Goal: Task Accomplishment & Management: Use online tool/utility

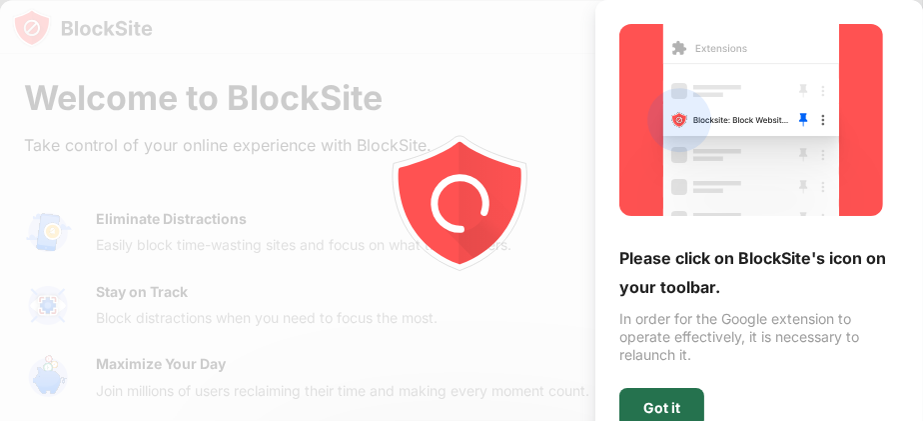
click at [663, 315] on div "Got it" at bounding box center [661, 408] width 37 height 16
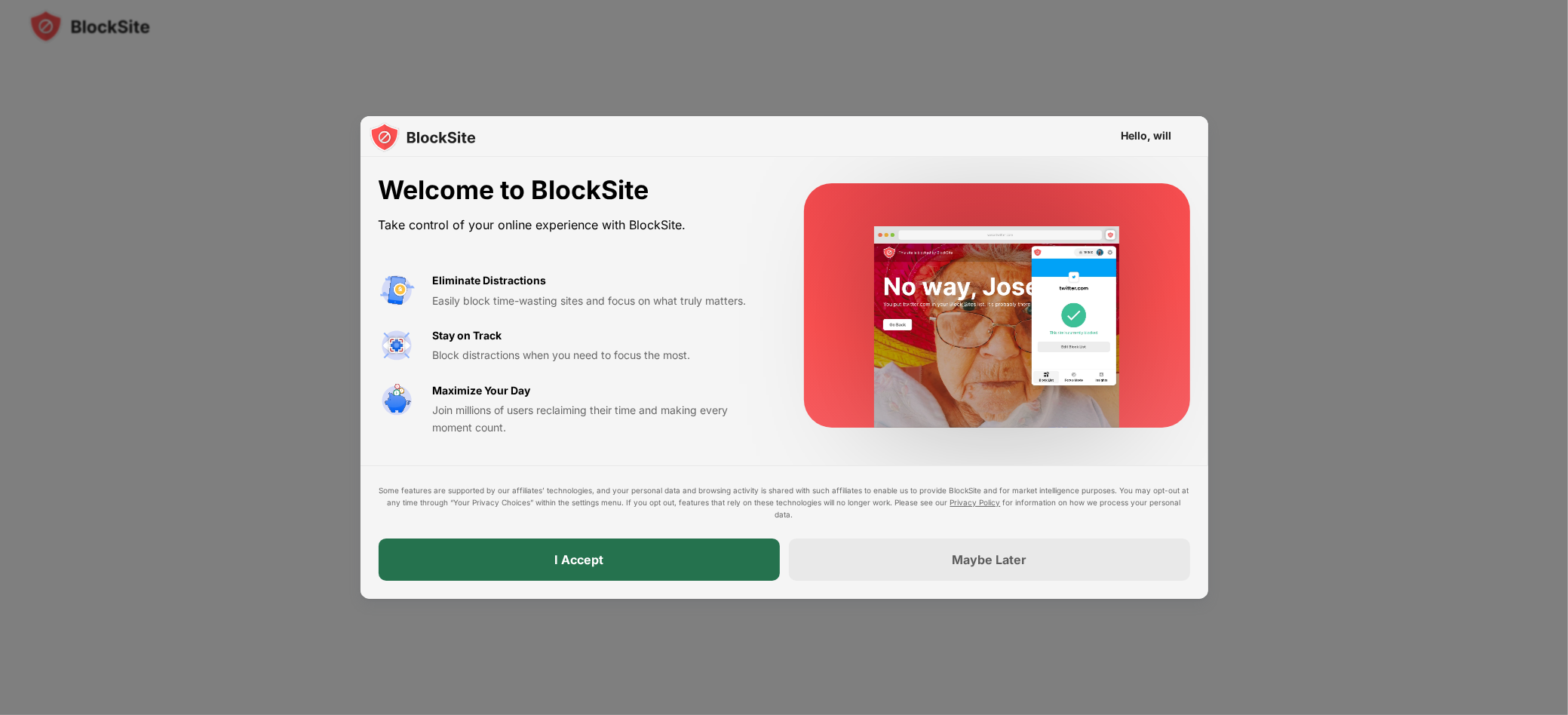
click at [522, 238] on div "I Accept" at bounding box center [580, 559] width 402 height 42
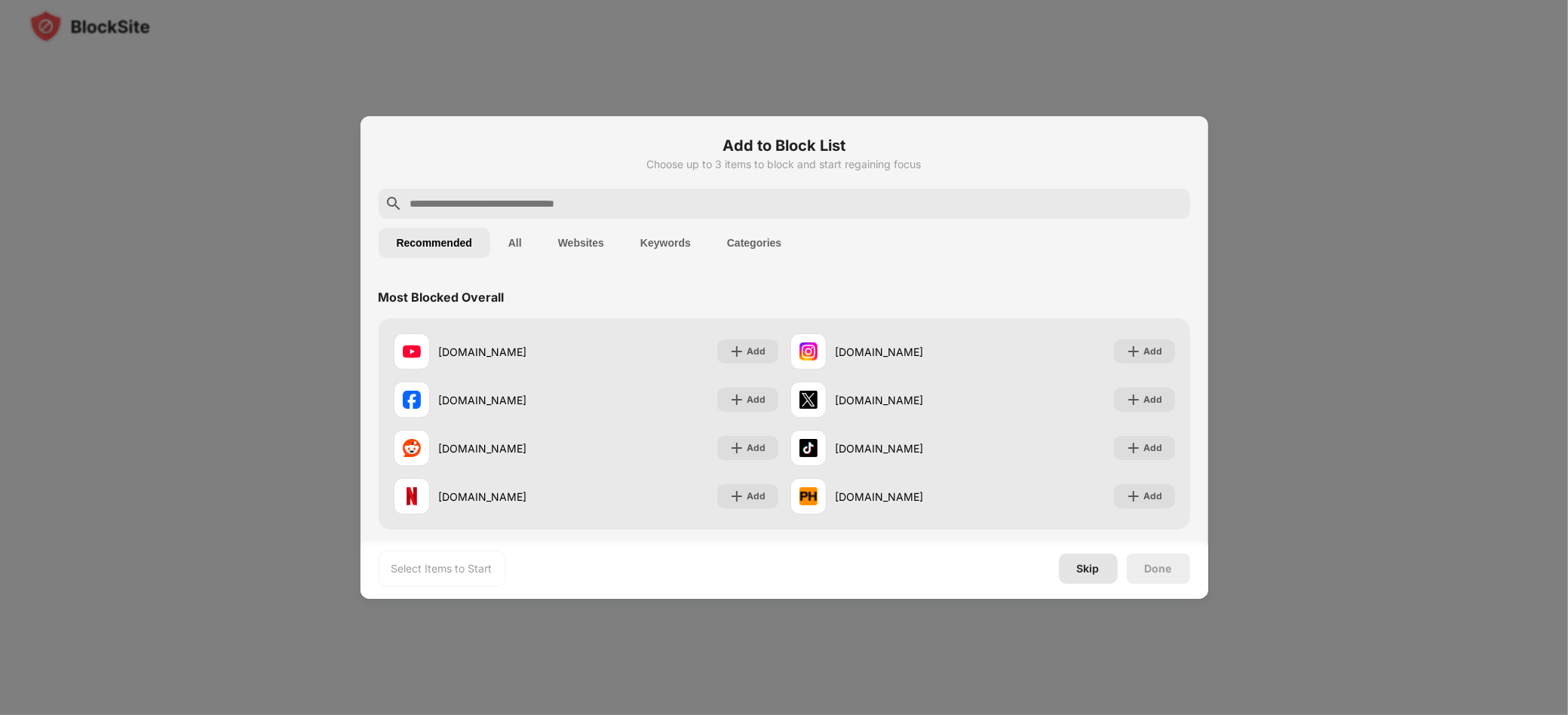
click at [522, 238] on div "Skip" at bounding box center [1089, 569] width 23 height 12
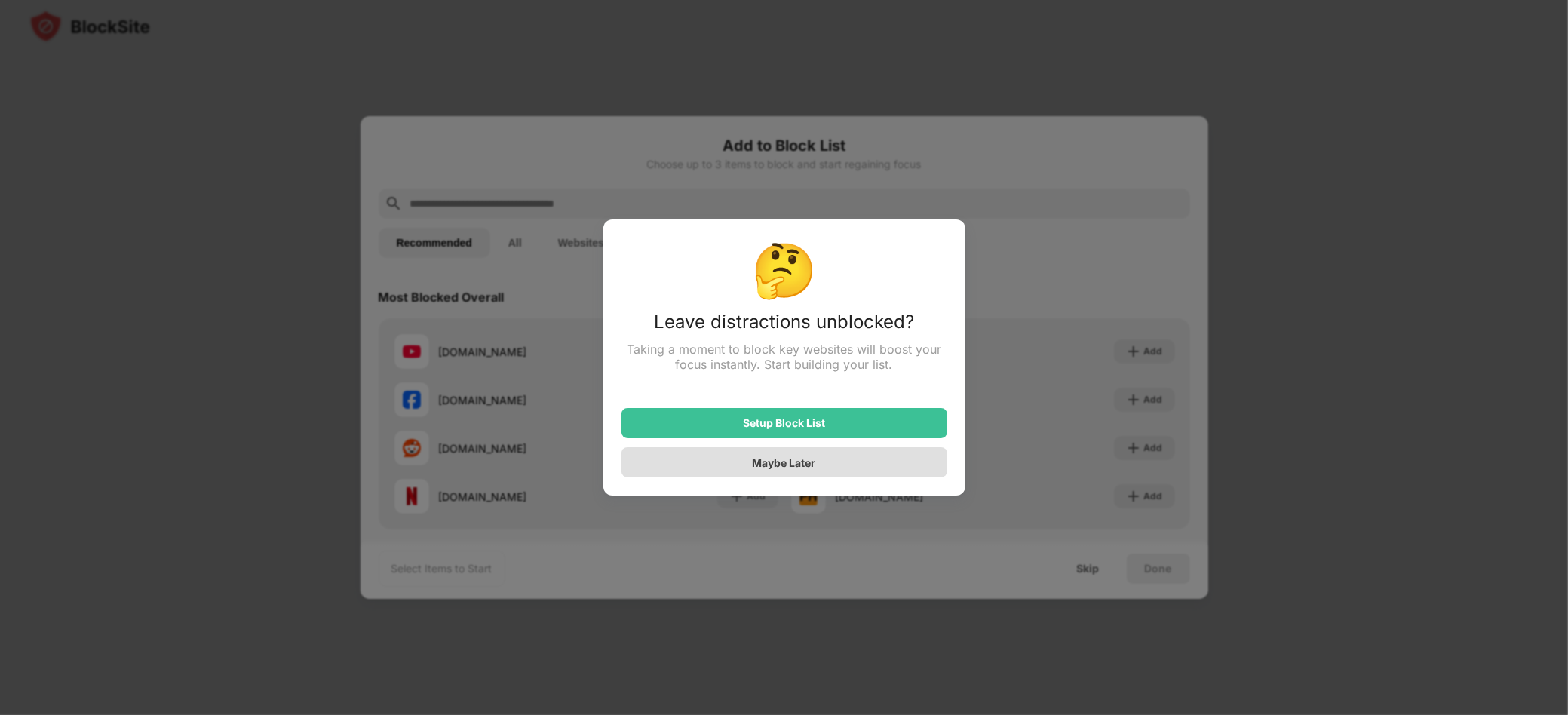
click at [522, 238] on div "Maybe Later" at bounding box center [784, 462] width 63 height 13
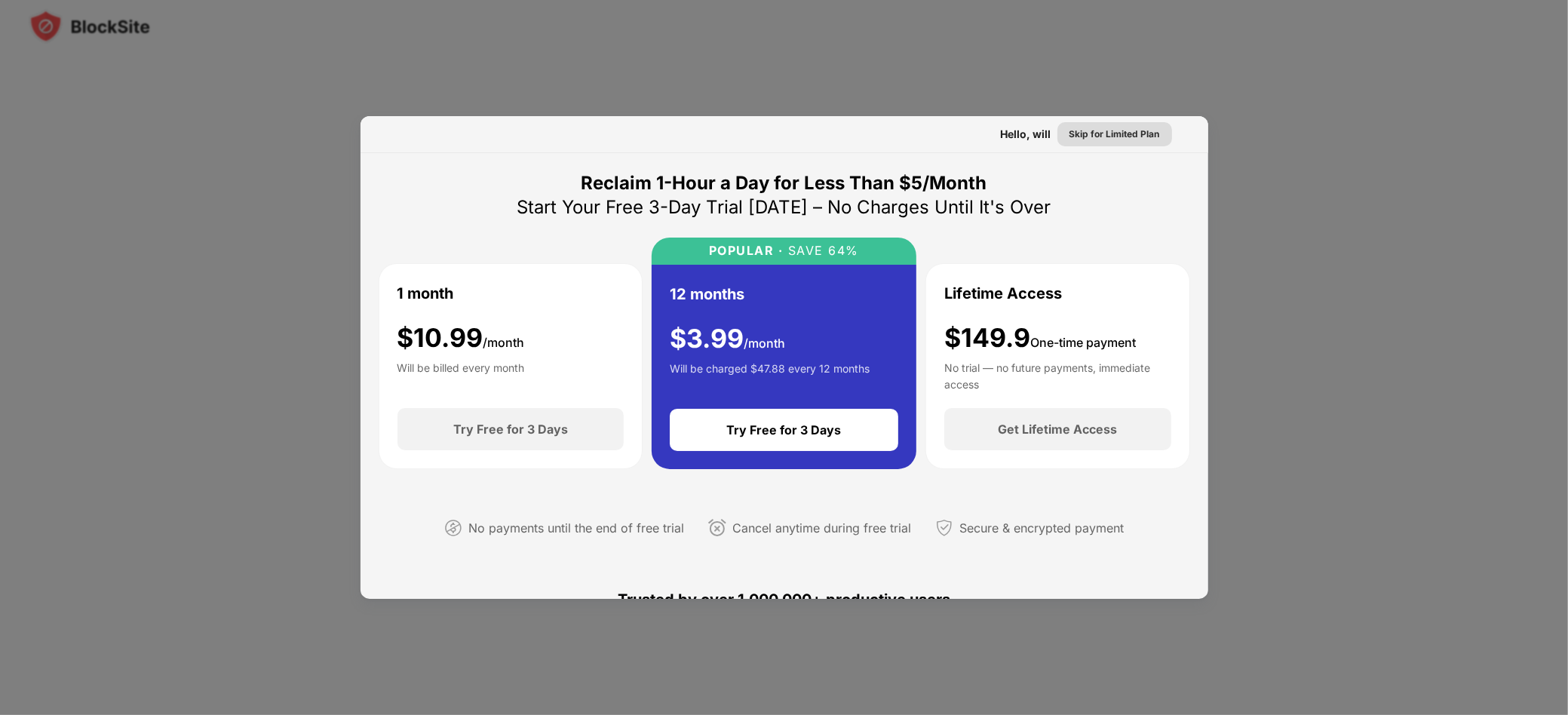
click at [522, 137] on div "Skip for Limited Plan" at bounding box center [1115, 134] width 91 height 15
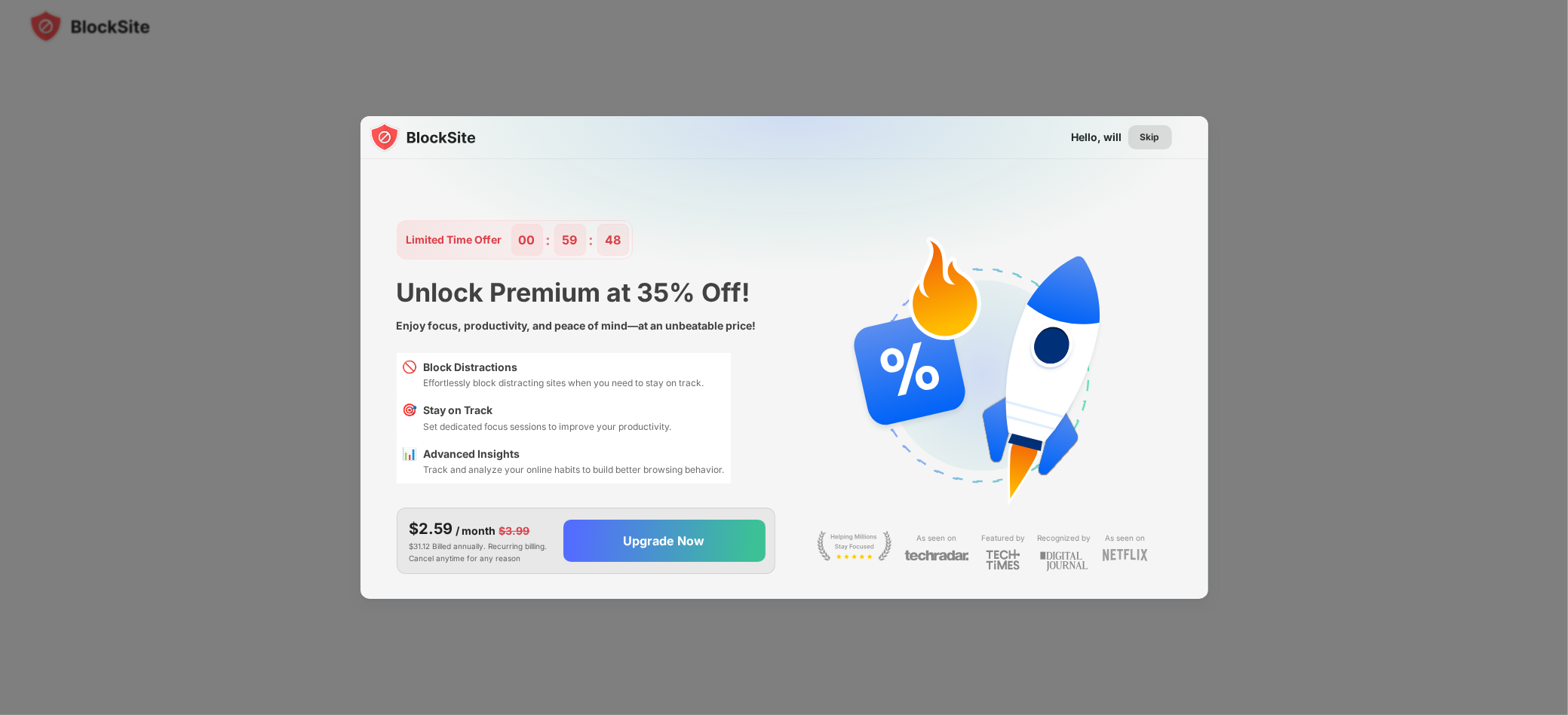
click at [522, 136] on div "Skip" at bounding box center [1151, 137] width 20 height 15
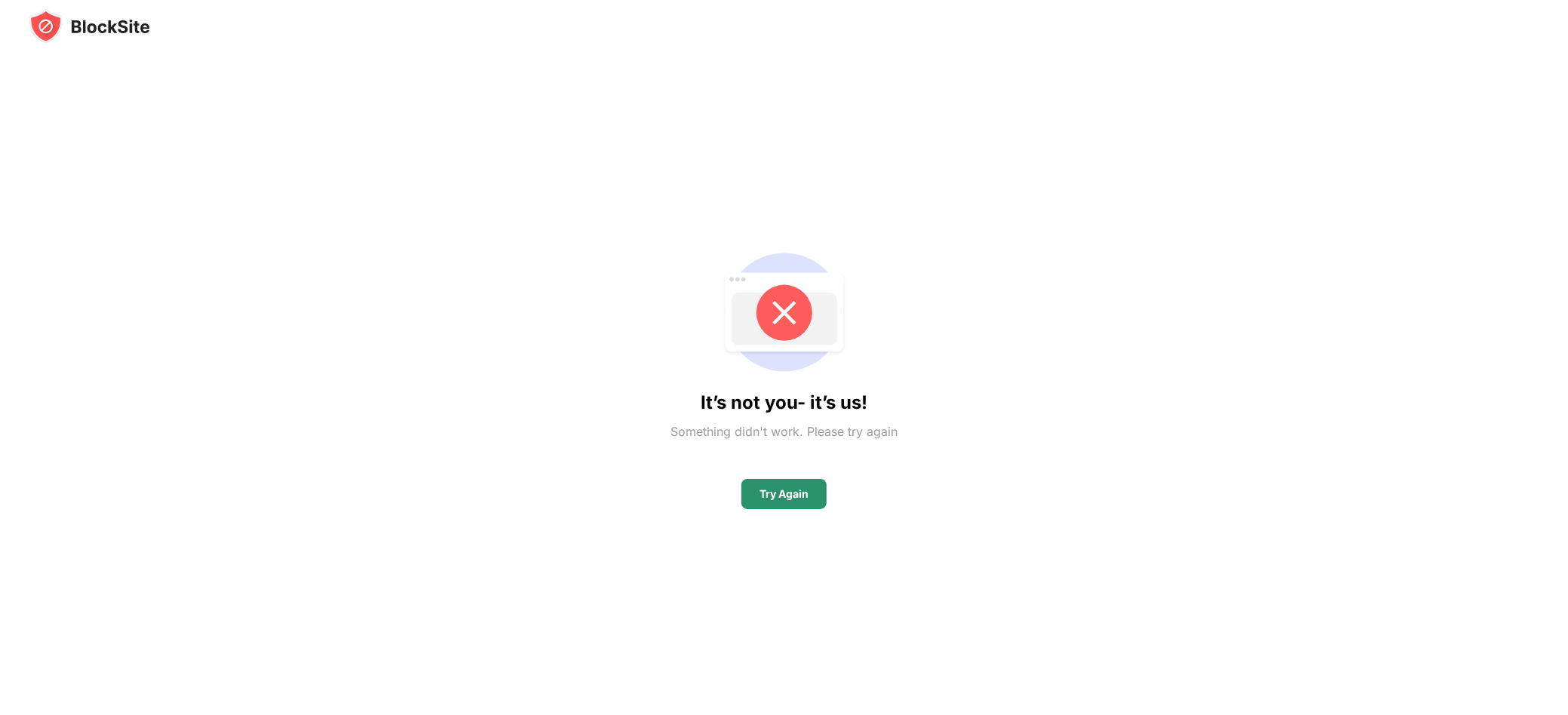
click at [522, 238] on div "Try Again" at bounding box center [784, 494] width 85 height 30
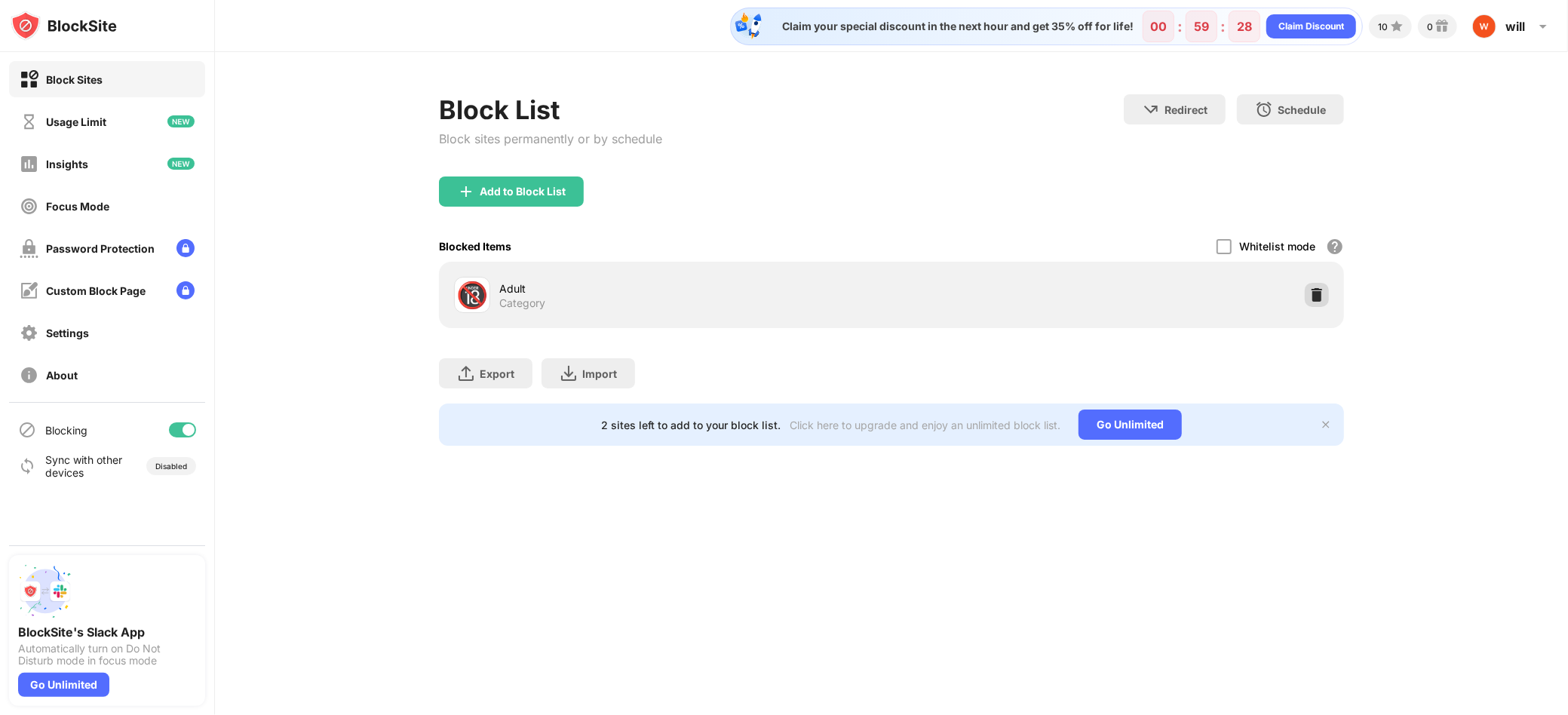
click at [1326, 301] on div at bounding box center [1317, 295] width 24 height 24
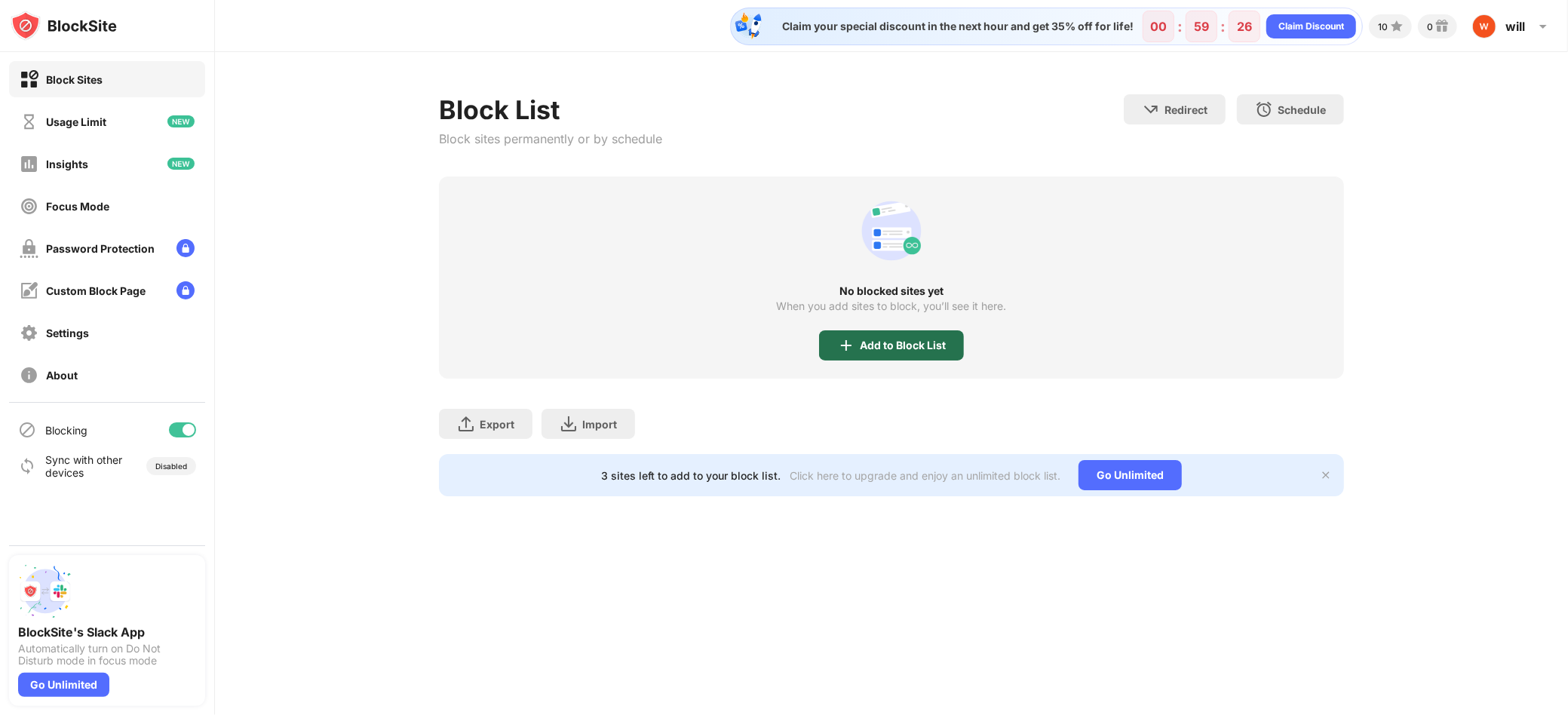
click at [944, 344] on div "Add to Block List" at bounding box center [903, 346] width 86 height 12
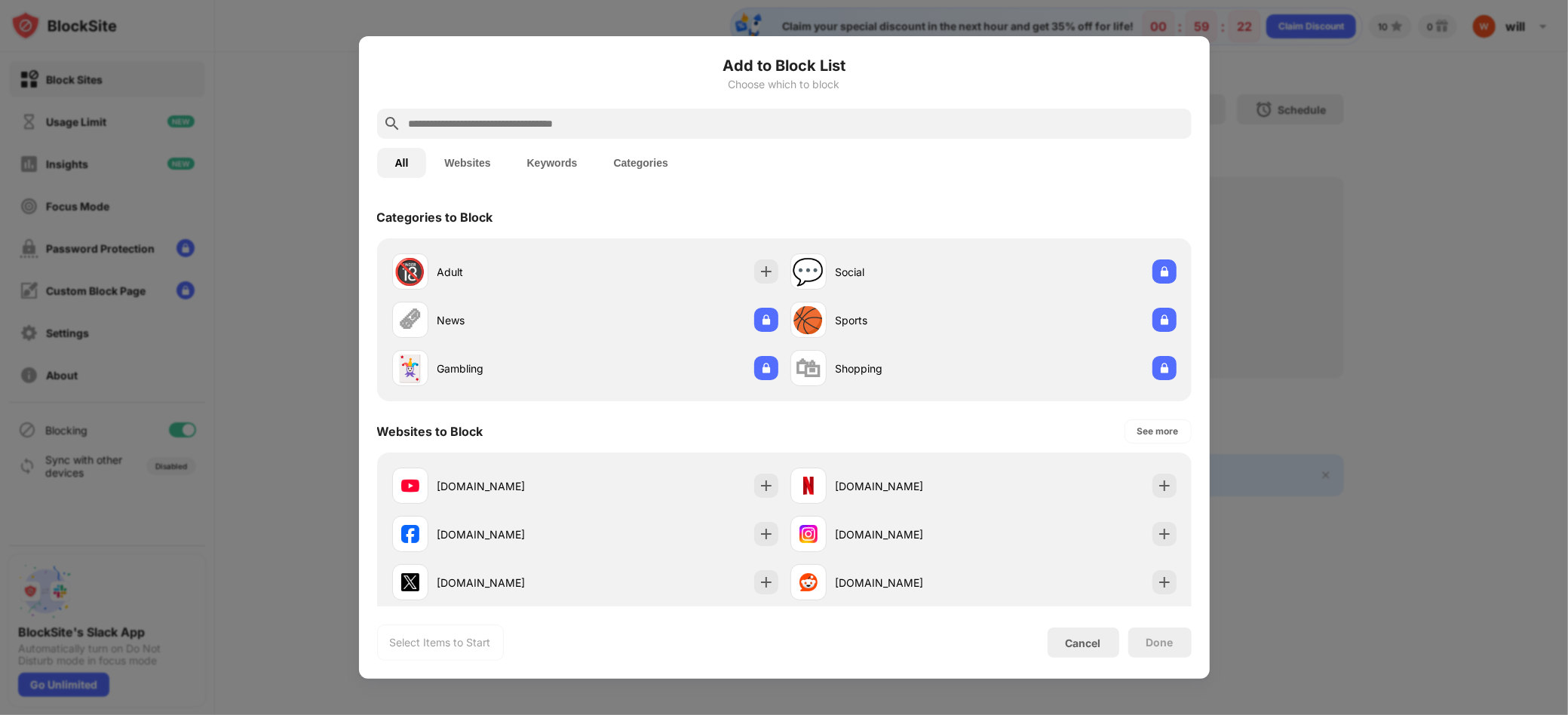
click at [501, 117] on input "text" at bounding box center [796, 124] width 778 height 18
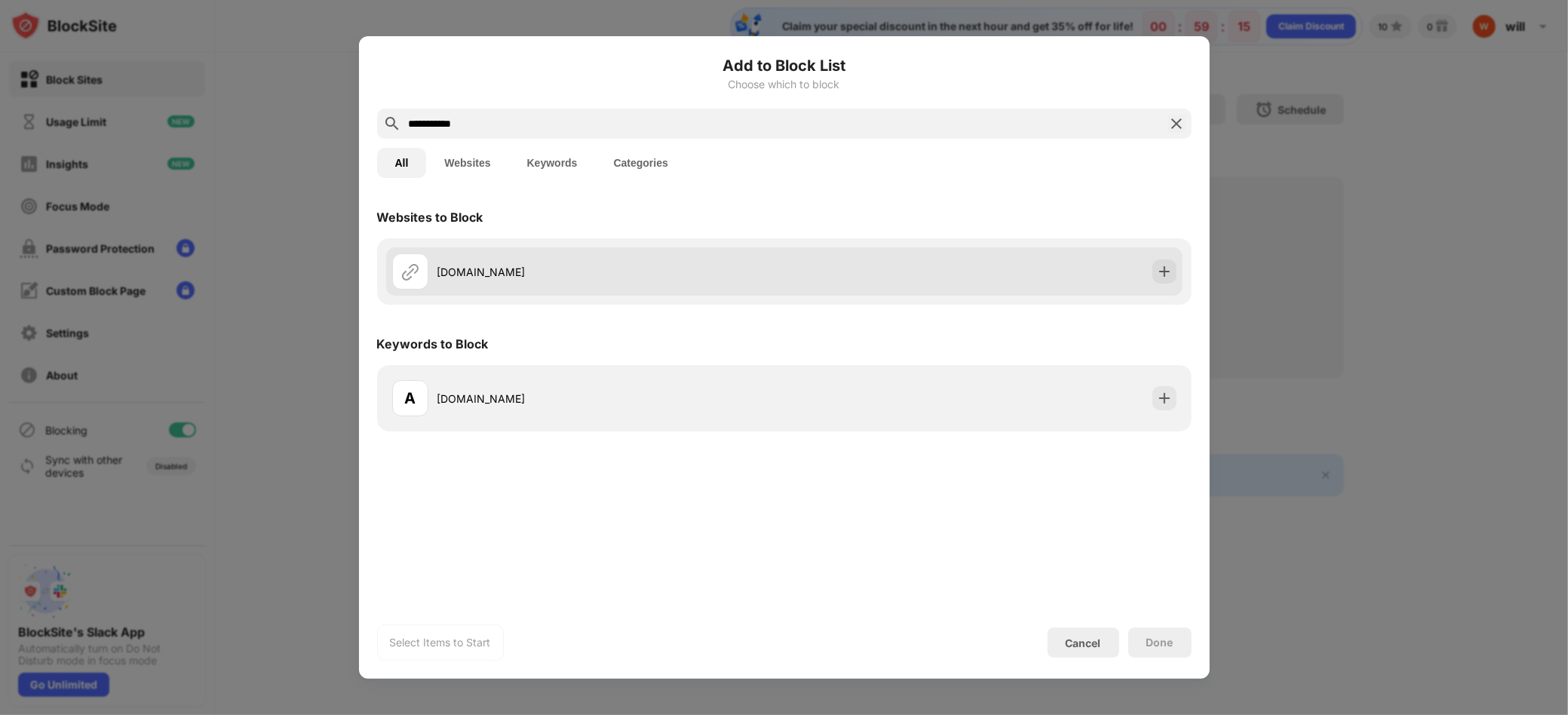
click at [470, 276] on div "alpemix.com" at bounding box center [611, 272] width 347 height 16
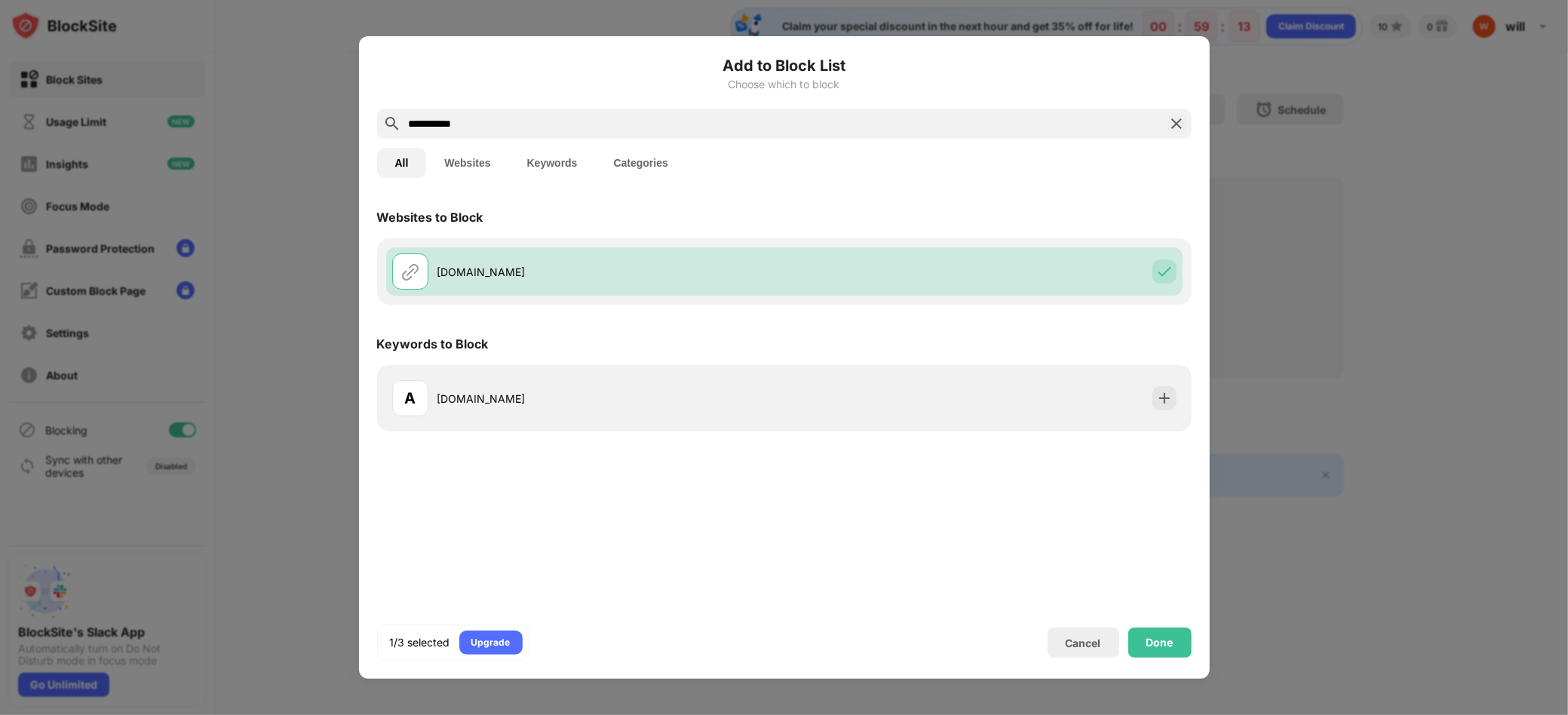
click at [482, 119] on input "**********" at bounding box center [784, 124] width 754 height 18
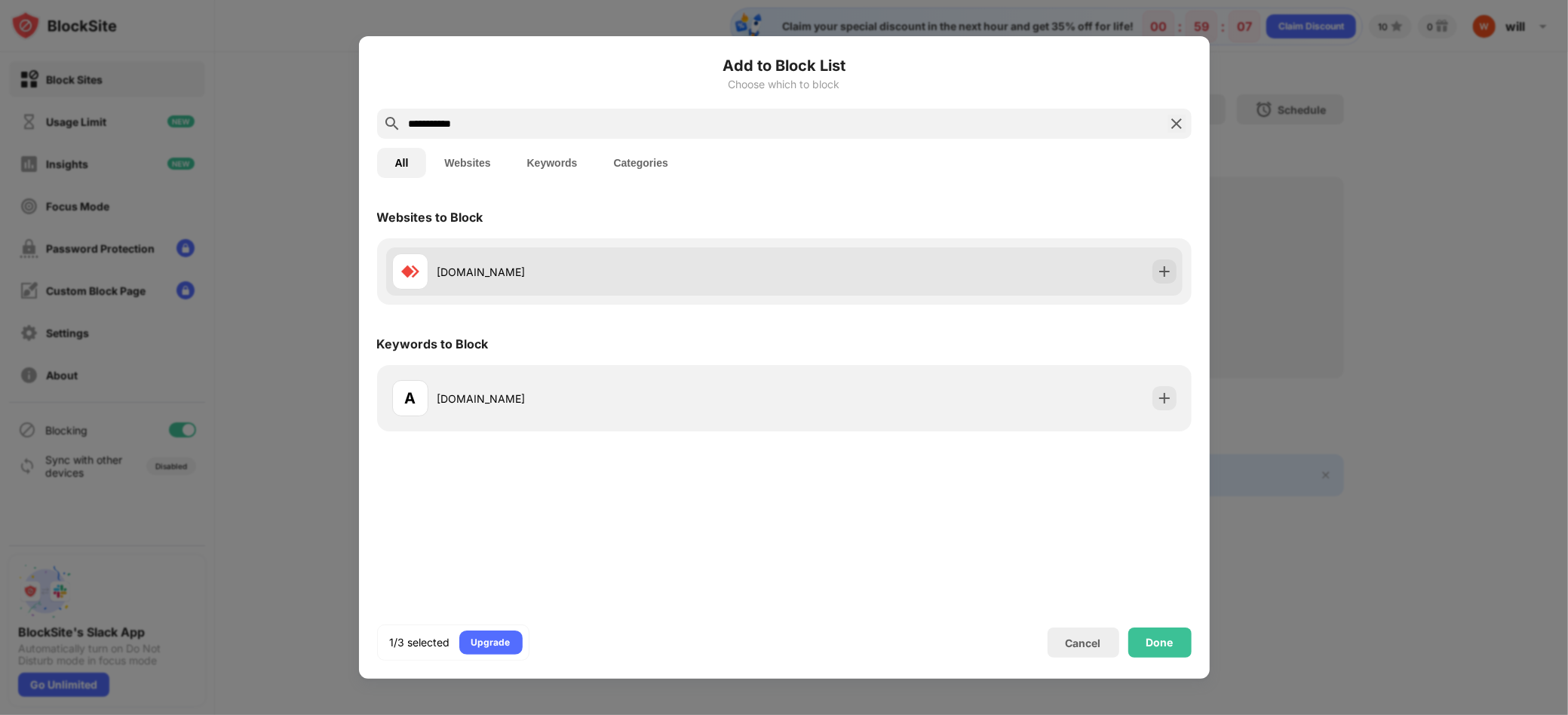
click at [467, 274] on div "anydesk.com" at bounding box center [611, 272] width 347 height 16
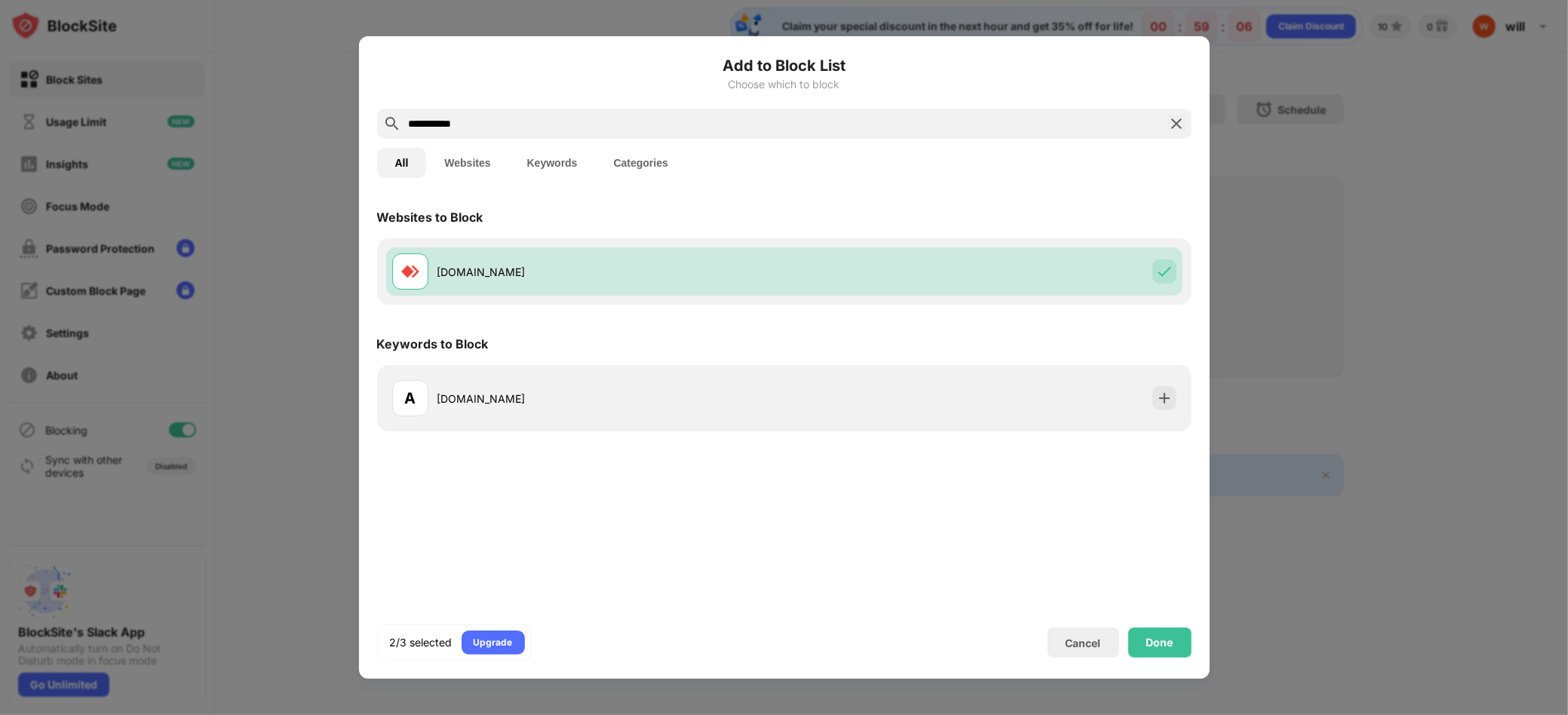
click at [481, 119] on input "**********" at bounding box center [784, 124] width 754 height 18
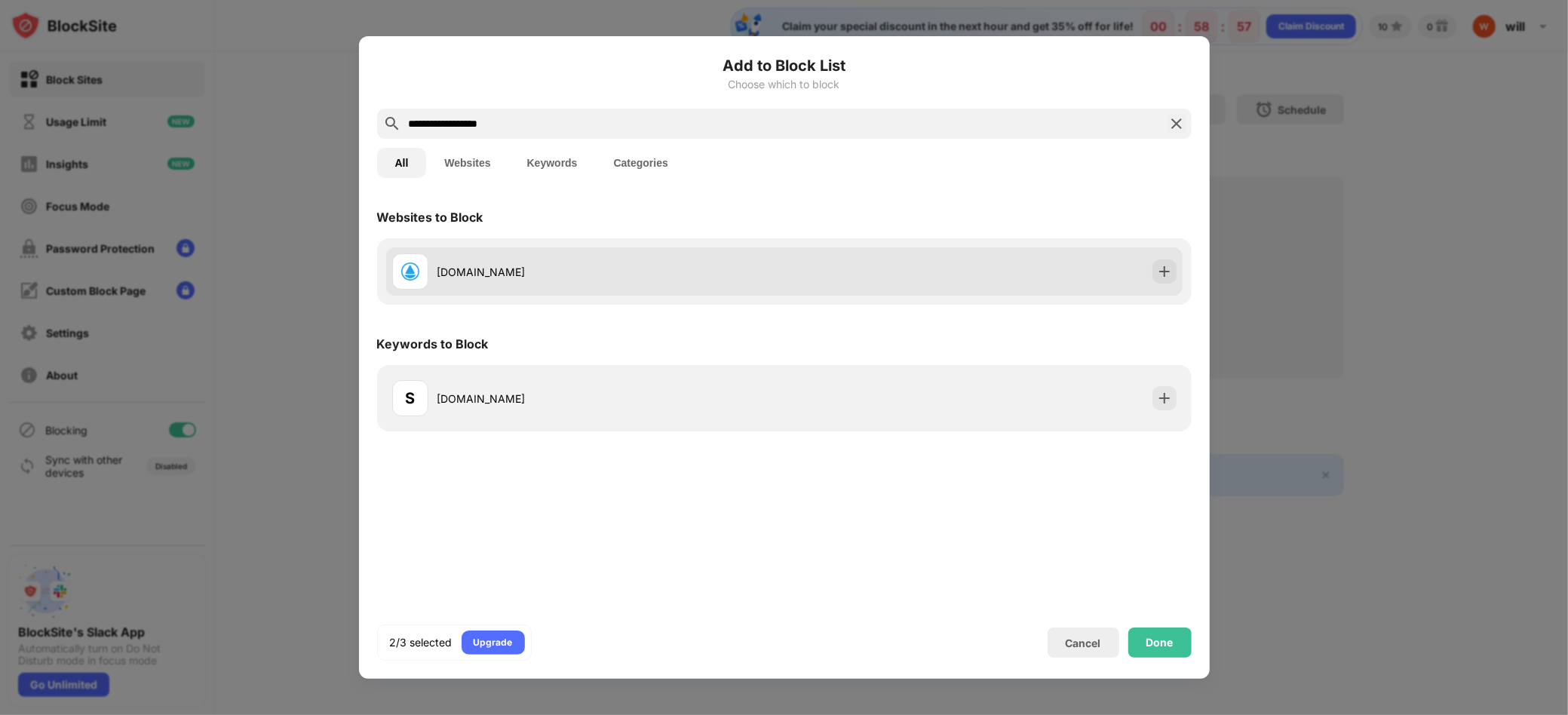
type input "**********"
click at [513, 271] on div "supremocontrol.com" at bounding box center [611, 272] width 347 height 16
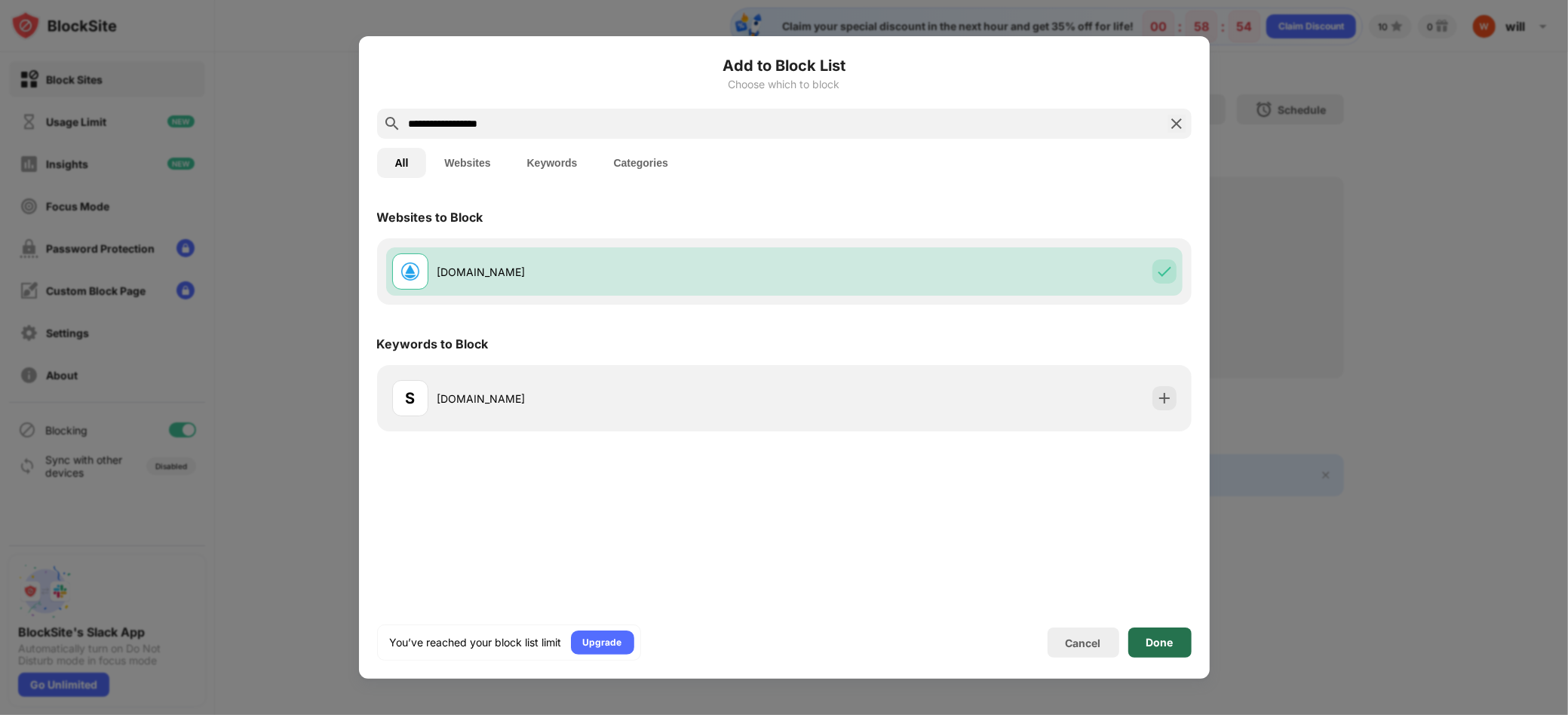
click at [1169, 643] on div "Done" at bounding box center [1160, 643] width 27 height 12
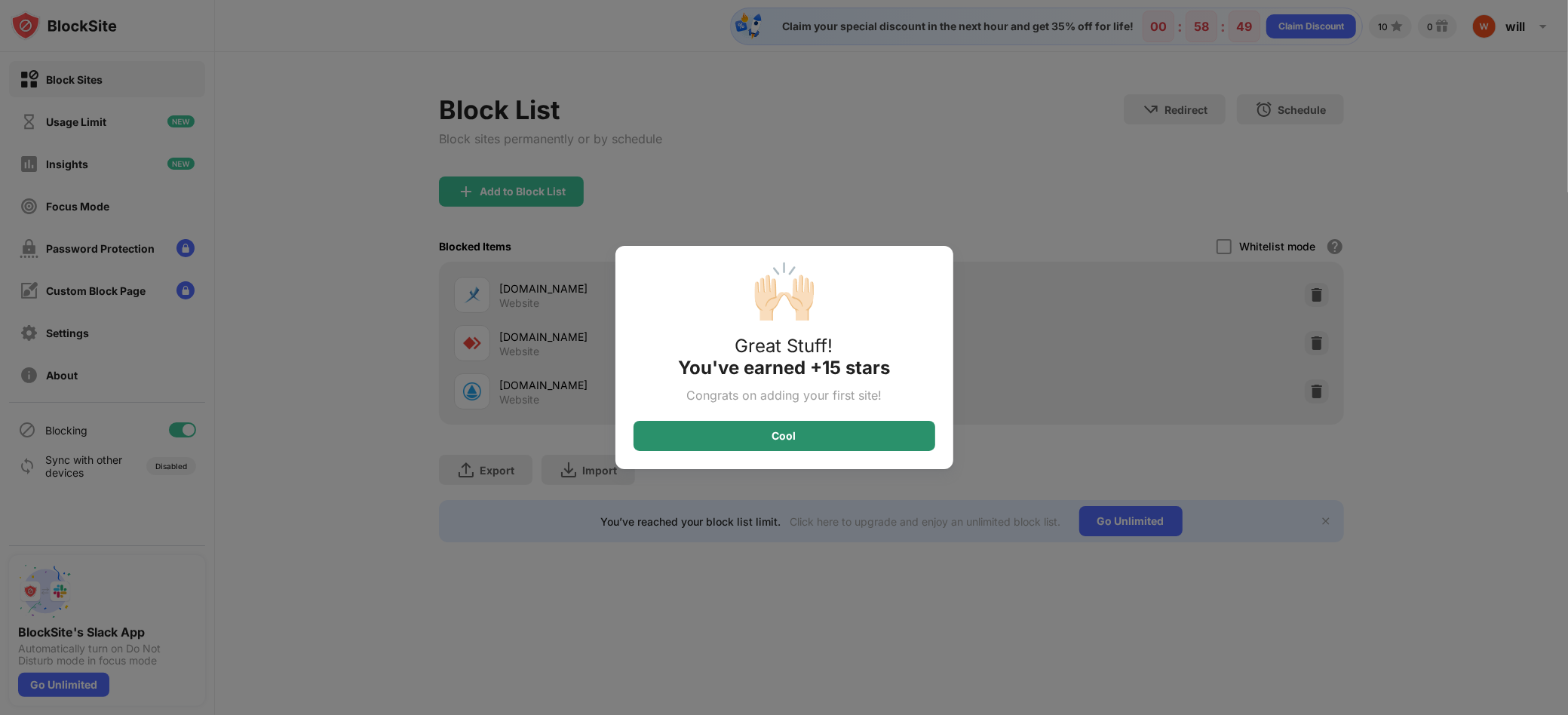
click at [782, 433] on div "Cool" at bounding box center [784, 436] width 24 height 12
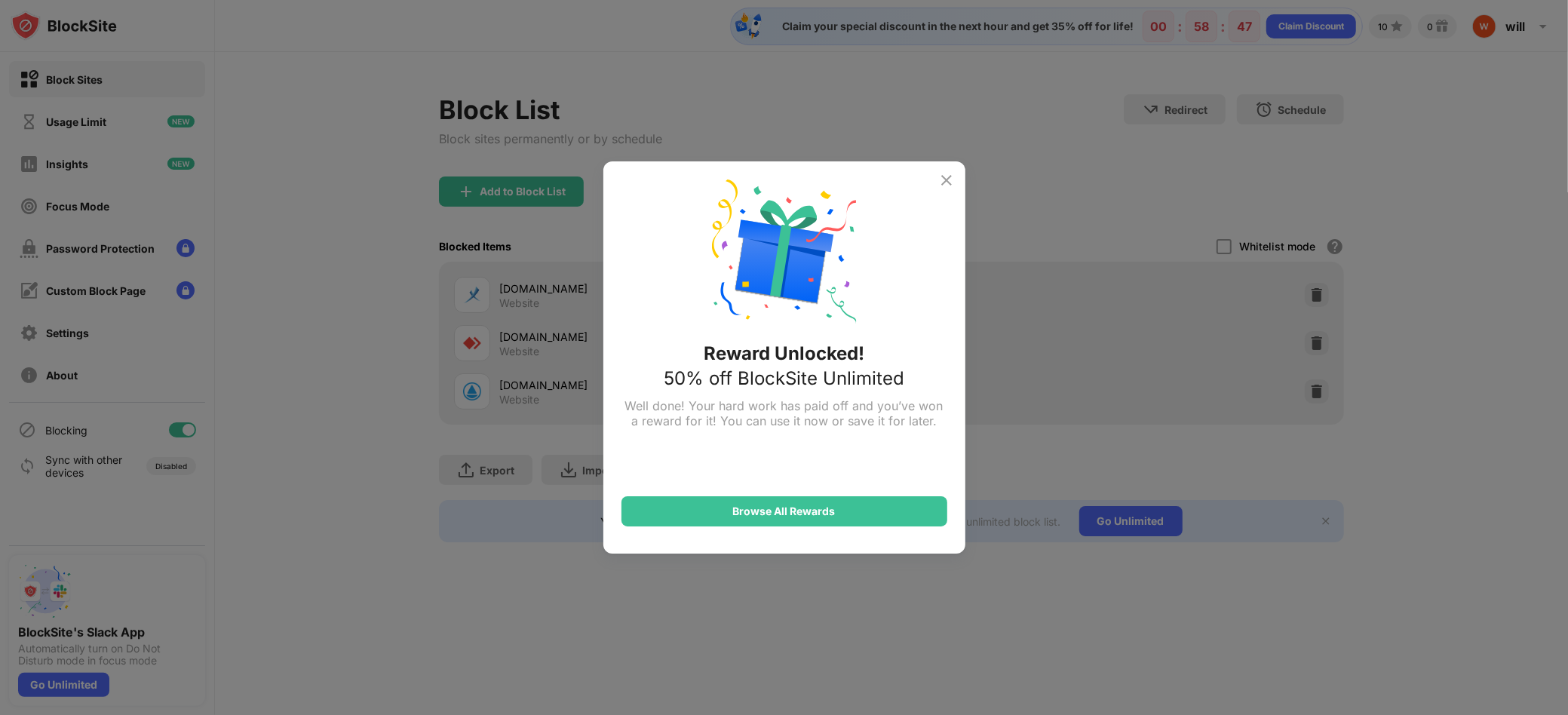
click at [946, 180] on img at bounding box center [947, 180] width 18 height 18
